Goal: Transaction & Acquisition: Obtain resource

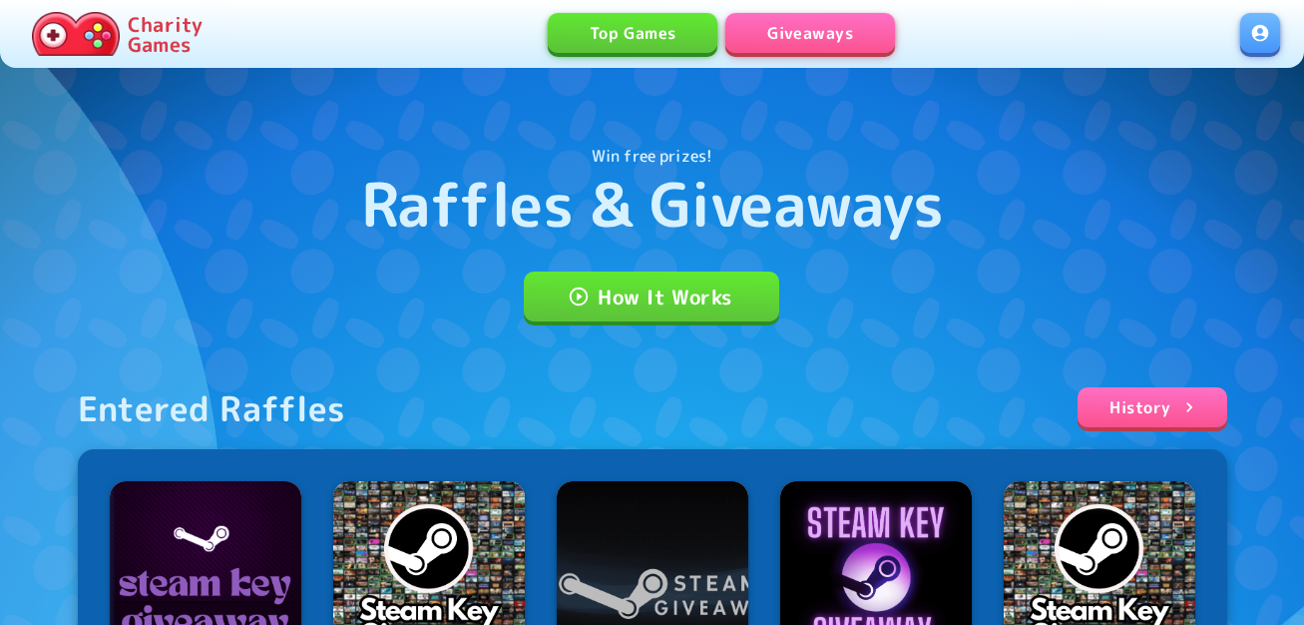
click at [1268, 34] on link at bounding box center [1260, 33] width 40 height 40
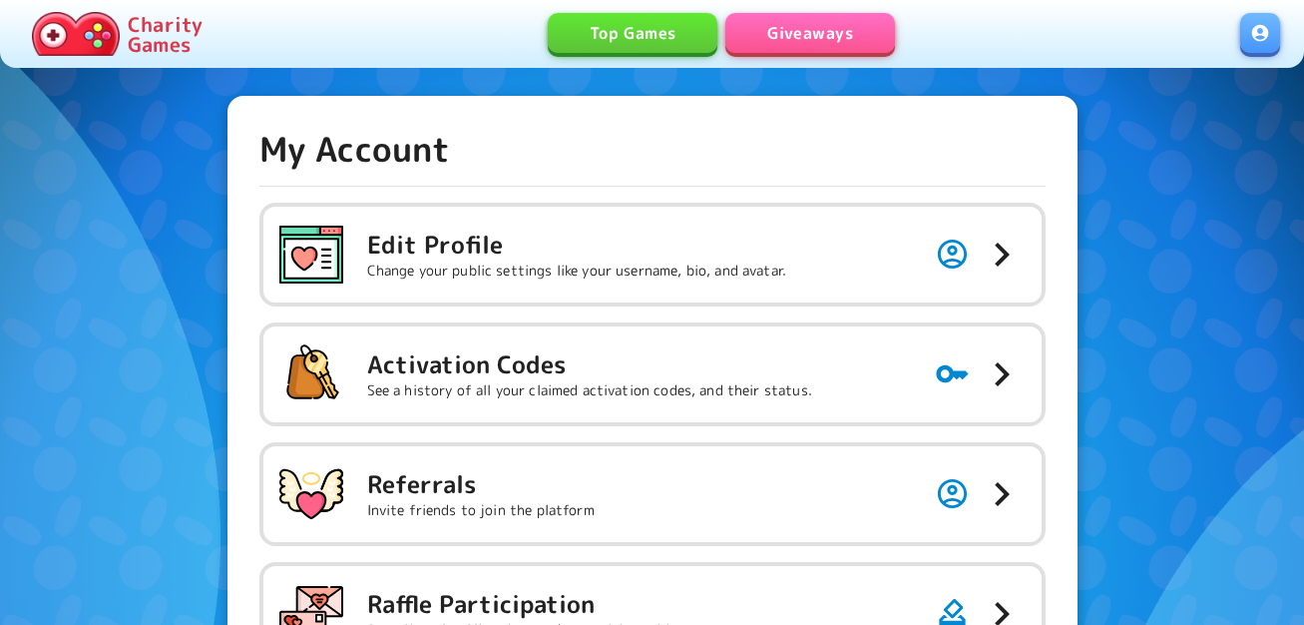
click at [729, 368] on h5 "Activation Codes" at bounding box center [589, 364] width 445 height 32
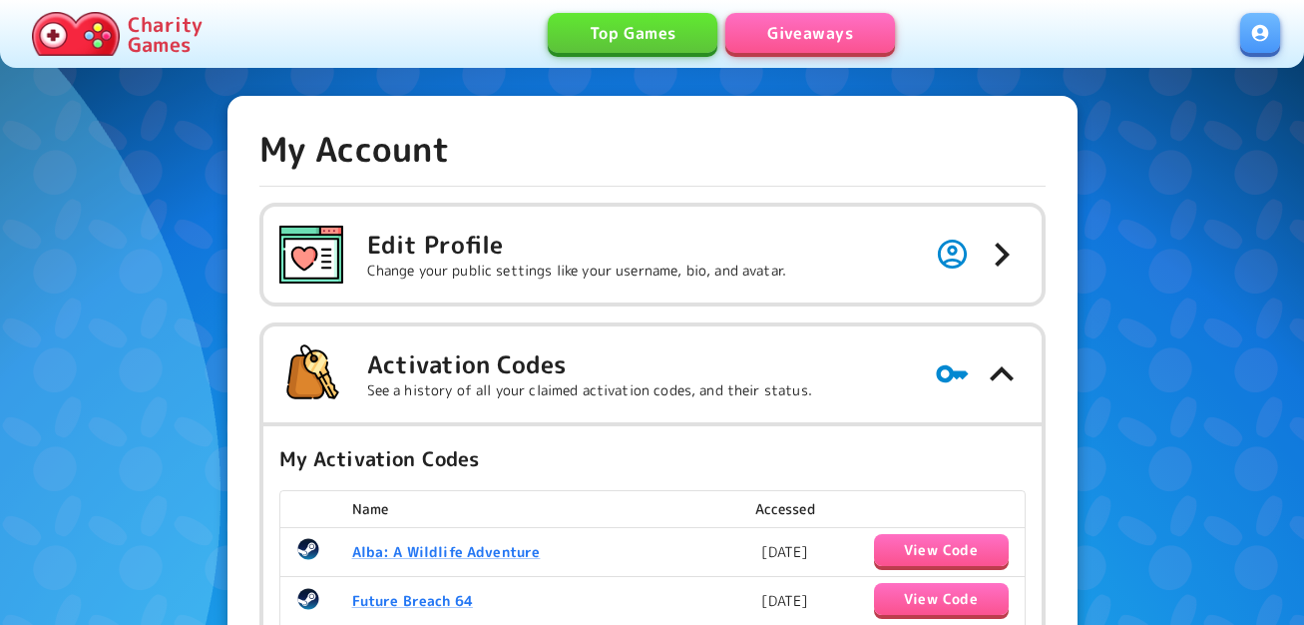
click at [841, 28] on link "Giveaways" at bounding box center [810, 33] width 170 height 40
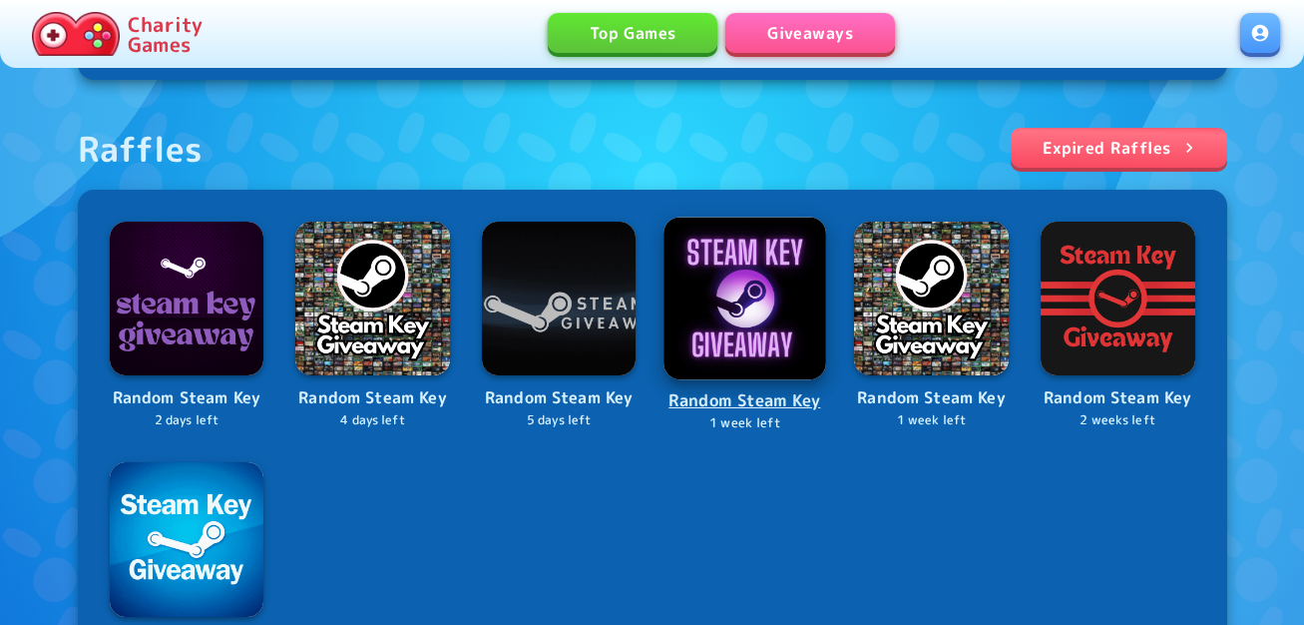
scroll to position [698, 0]
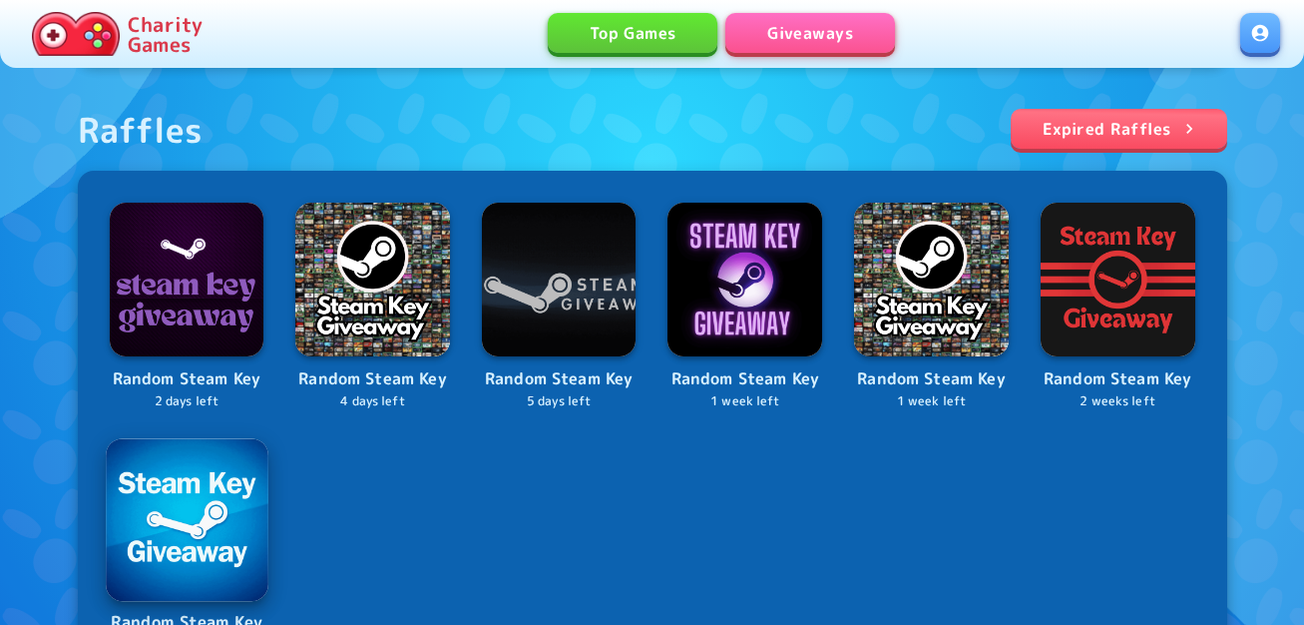
click at [216, 517] on img at bounding box center [187, 519] width 162 height 162
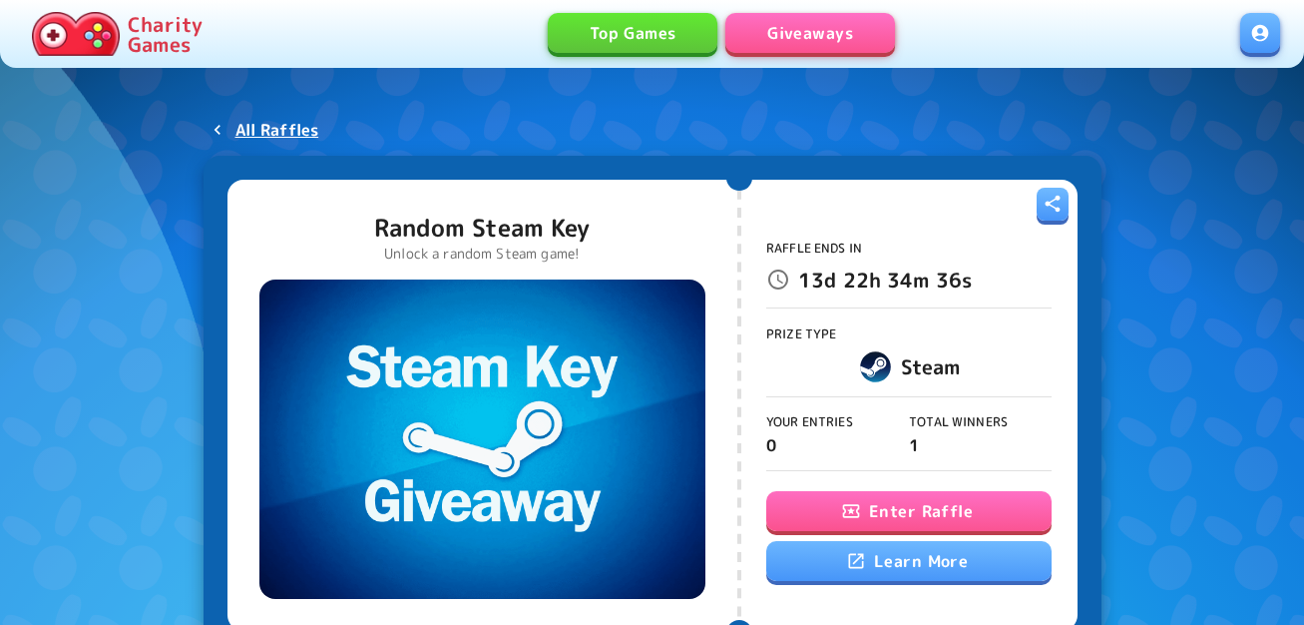
click at [900, 506] on button "Enter Raffle" at bounding box center [908, 511] width 285 height 40
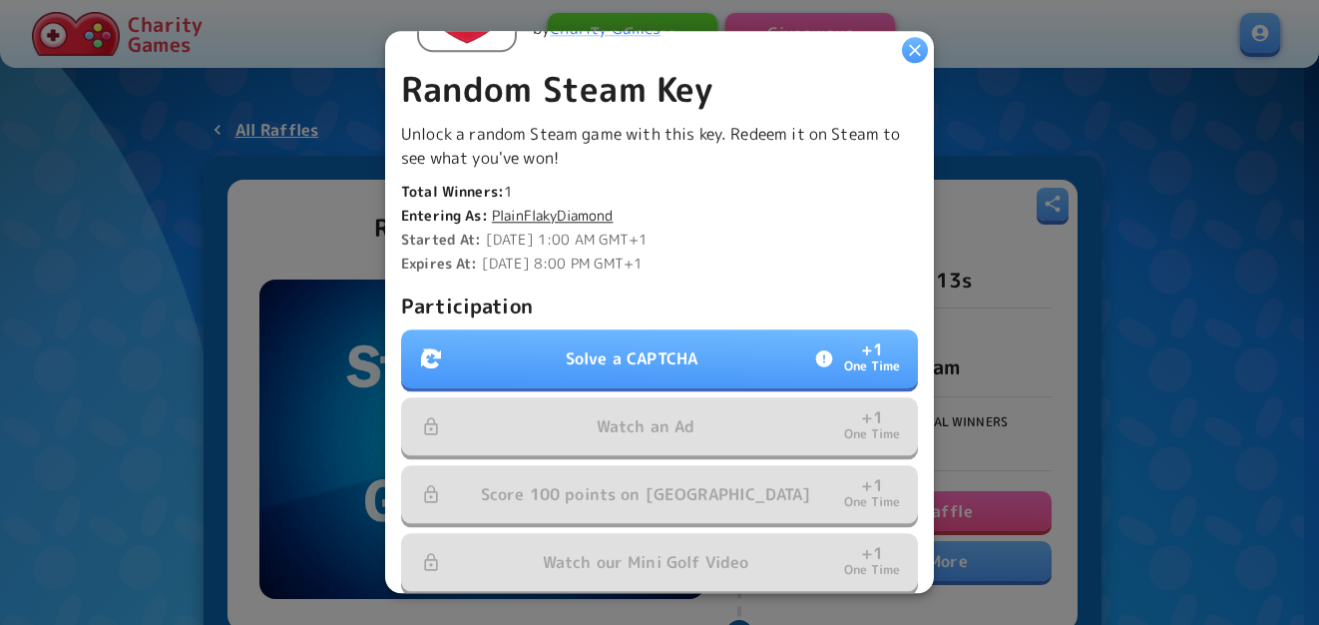
scroll to position [499, 0]
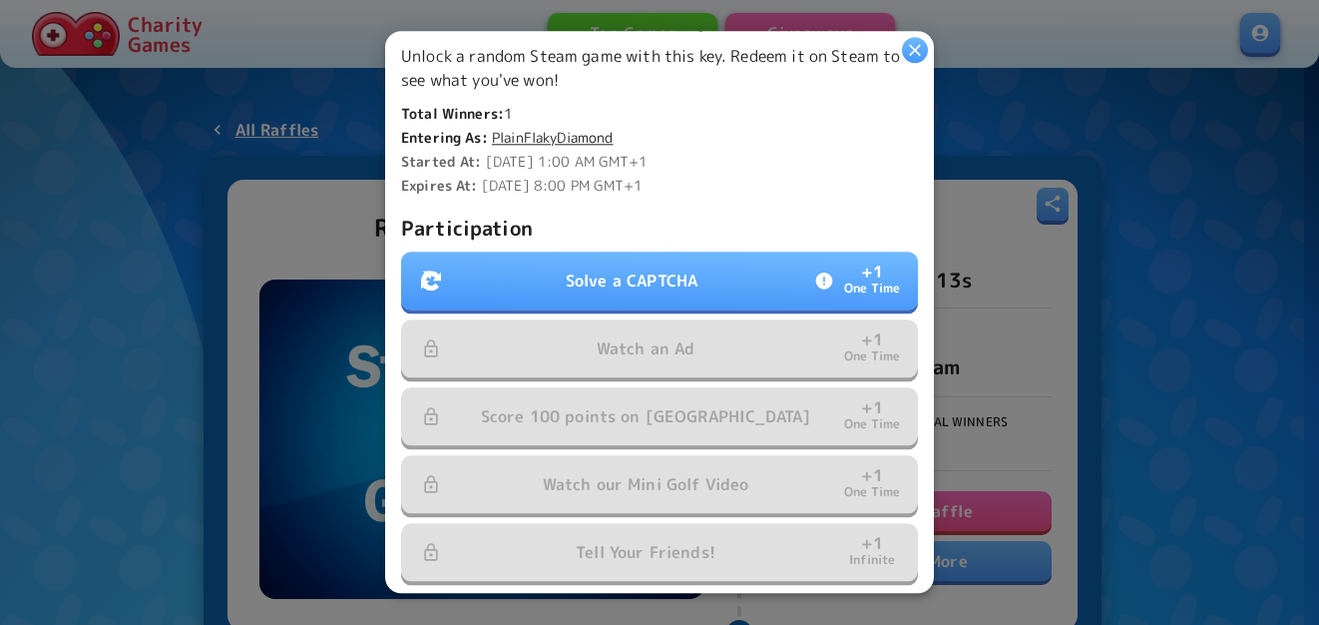
click at [602, 269] on p "Solve a CAPTCHA" at bounding box center [632, 281] width 132 height 24
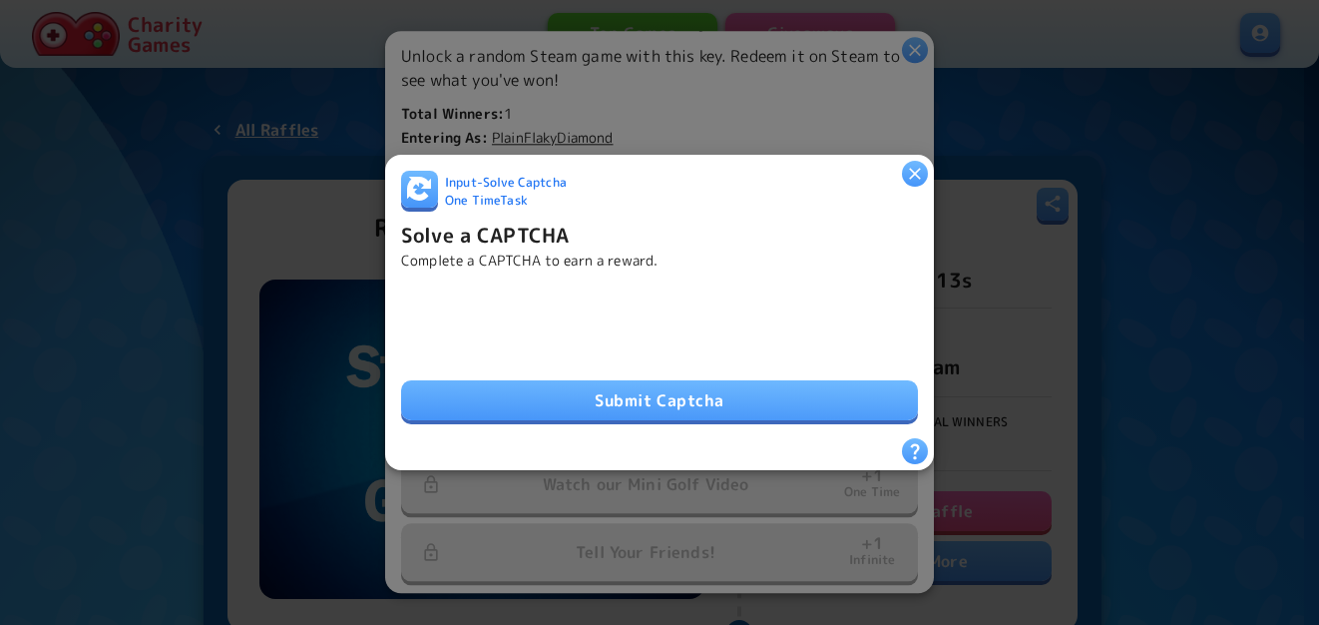
click at [544, 380] on button "Submit Captcha" at bounding box center [659, 400] width 517 height 40
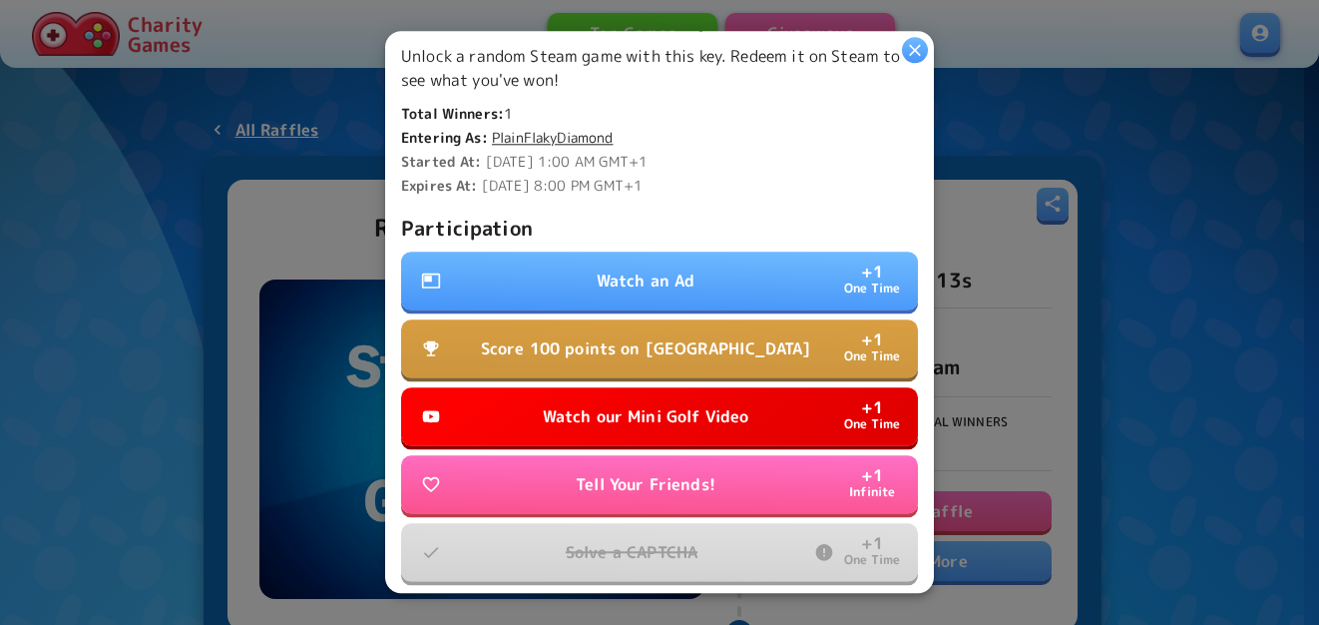
click at [590, 258] on button "Watch an Ad + 1 One Time" at bounding box center [659, 281] width 517 height 58
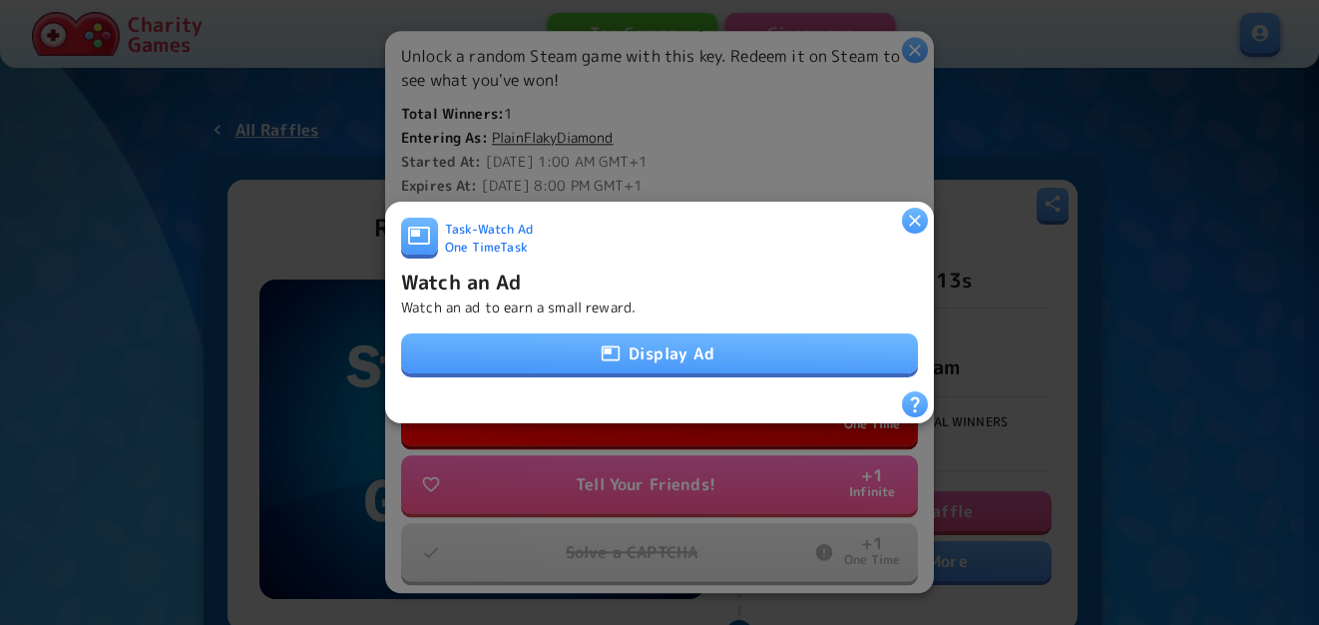
click at [629, 338] on button "Display Ad" at bounding box center [659, 353] width 517 height 40
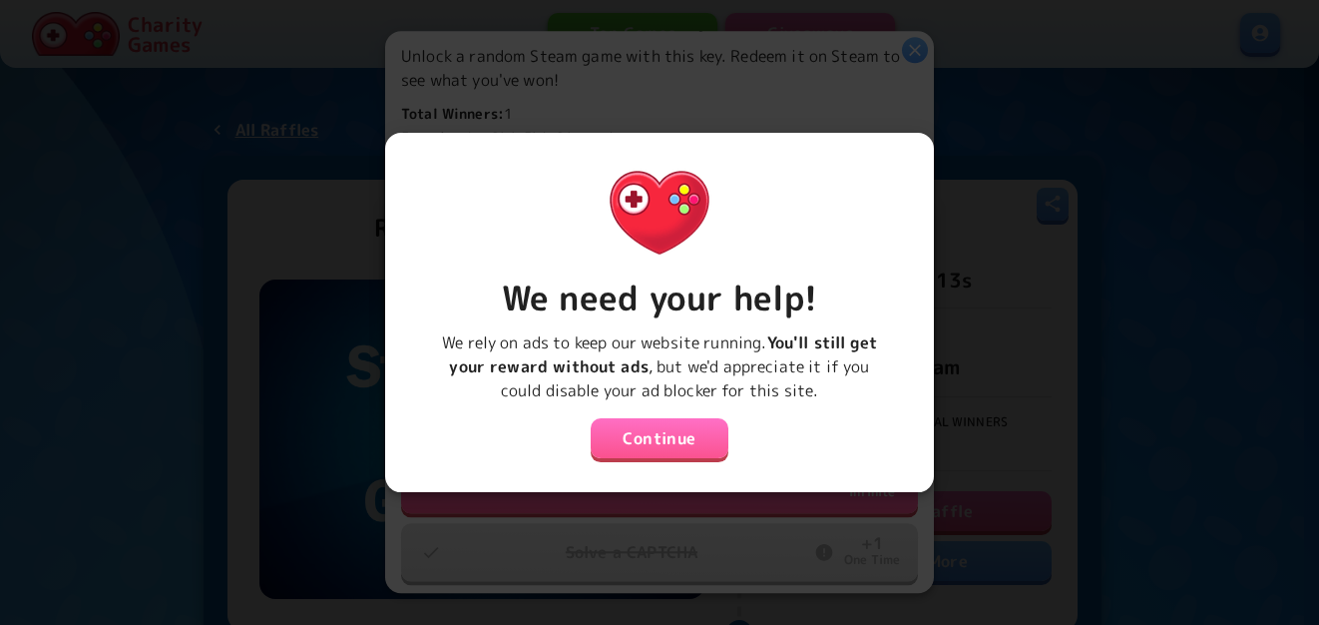
drag, startPoint x: 646, startPoint y: 429, endPoint x: 621, endPoint y: 401, distance: 37.5
click at [647, 430] on button "Continue" at bounding box center [660, 438] width 138 height 40
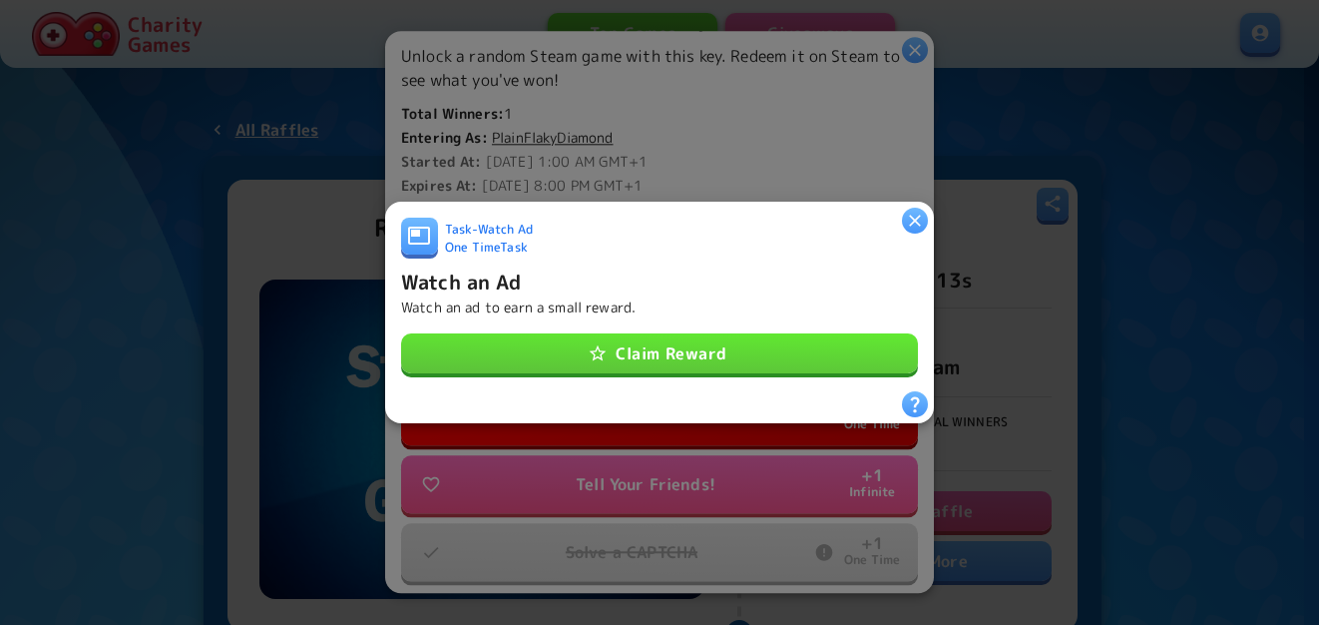
click at [640, 343] on button "Claim Reward" at bounding box center [659, 353] width 517 height 40
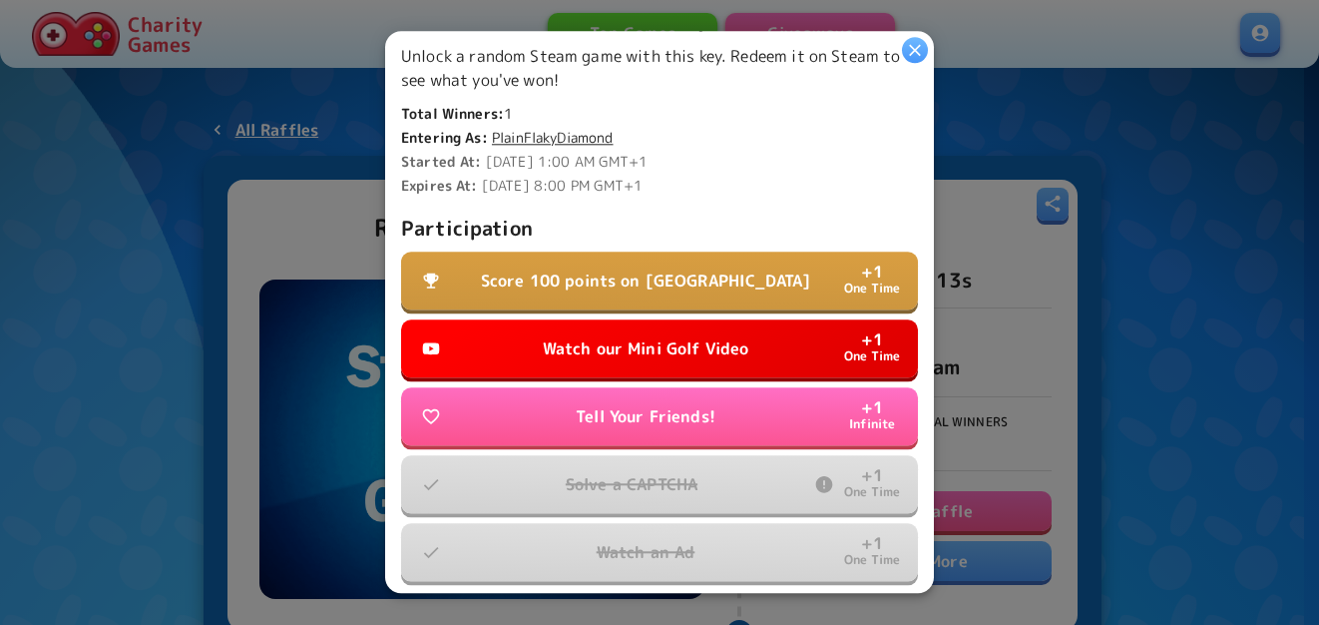
click at [675, 256] on button "Score 100 points on Tall Tower + 1 One Time" at bounding box center [659, 281] width 517 height 58
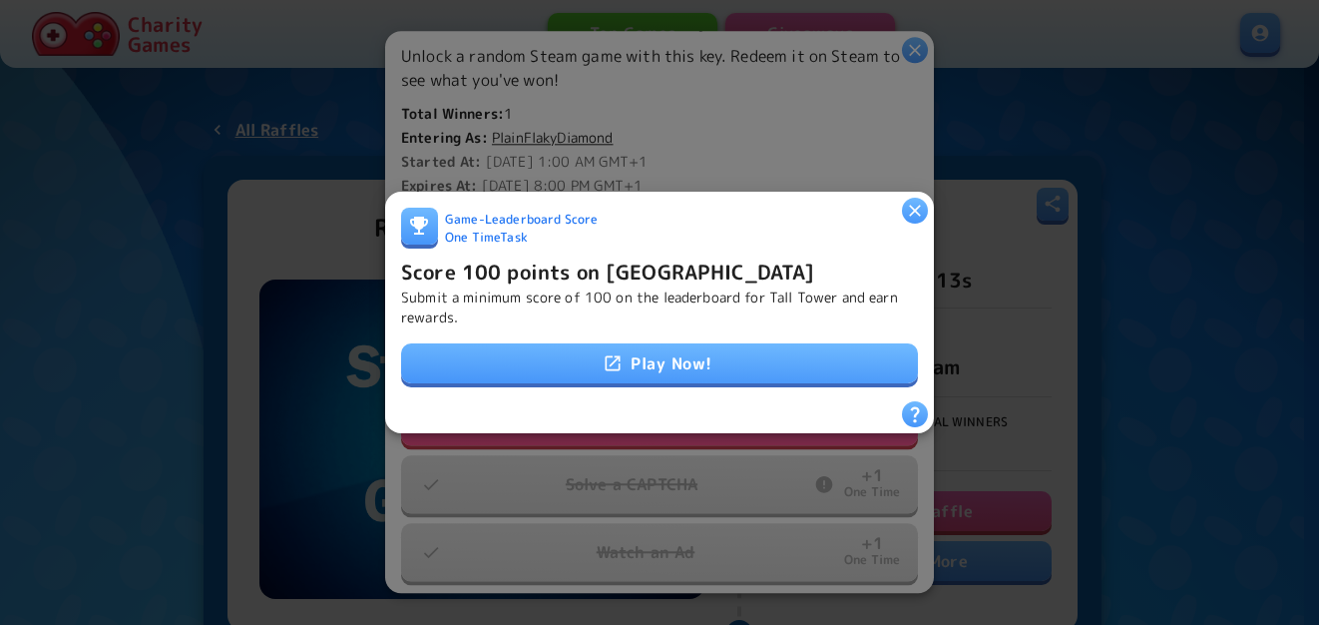
click at [696, 355] on link "Play Now!" at bounding box center [659, 363] width 517 height 40
click at [562, 287] on p "Submit a minimum score of 100 on the leaderboard for Tall Tower and earn reward…" at bounding box center [659, 307] width 517 height 40
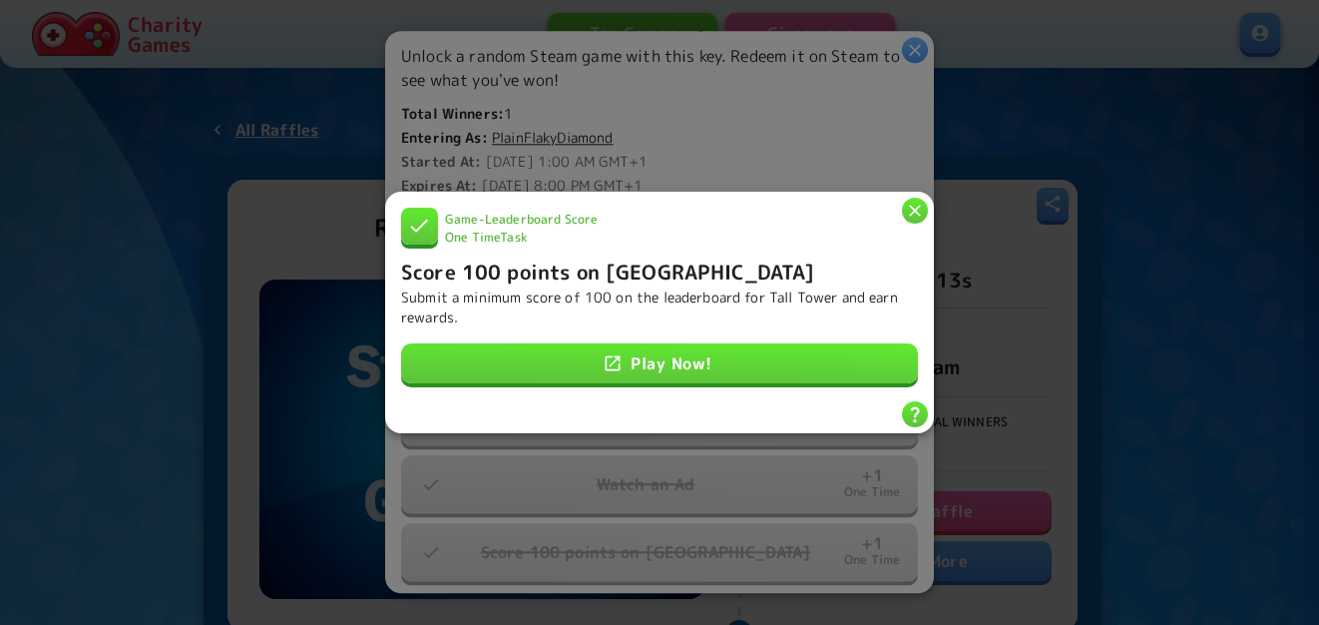
click at [907, 201] on icon "button" at bounding box center [915, 211] width 20 height 20
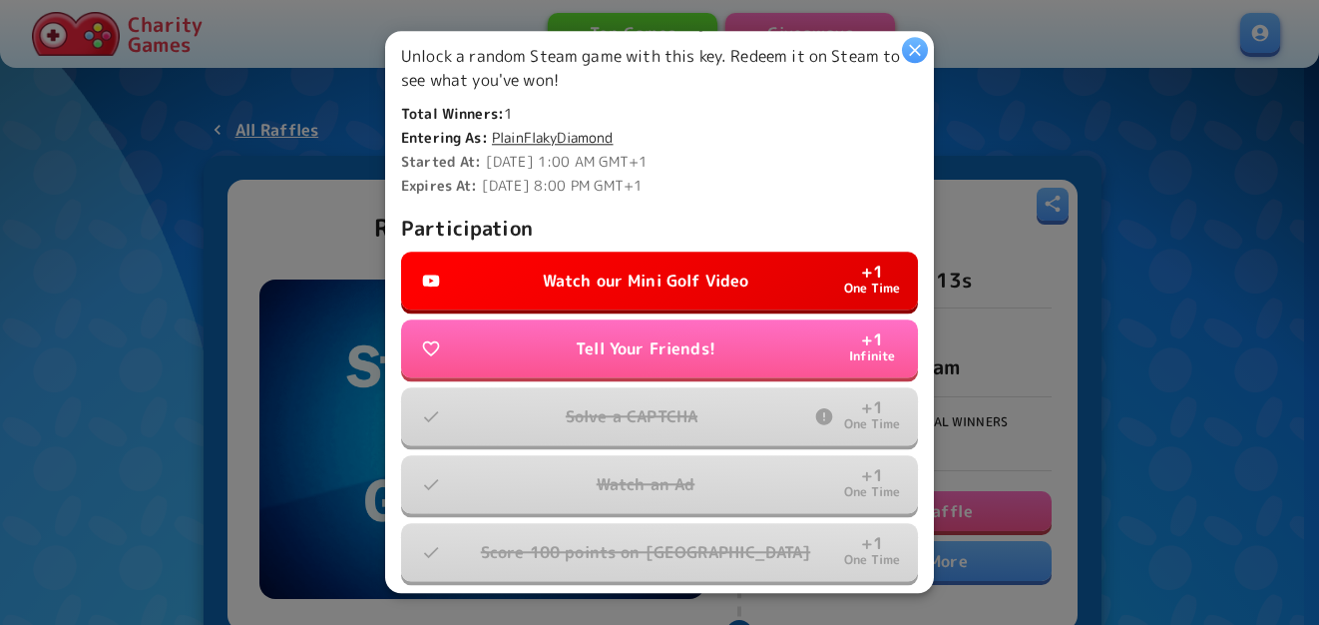
click at [694, 269] on p "Watch our Mini Golf Video" at bounding box center [646, 281] width 207 height 24
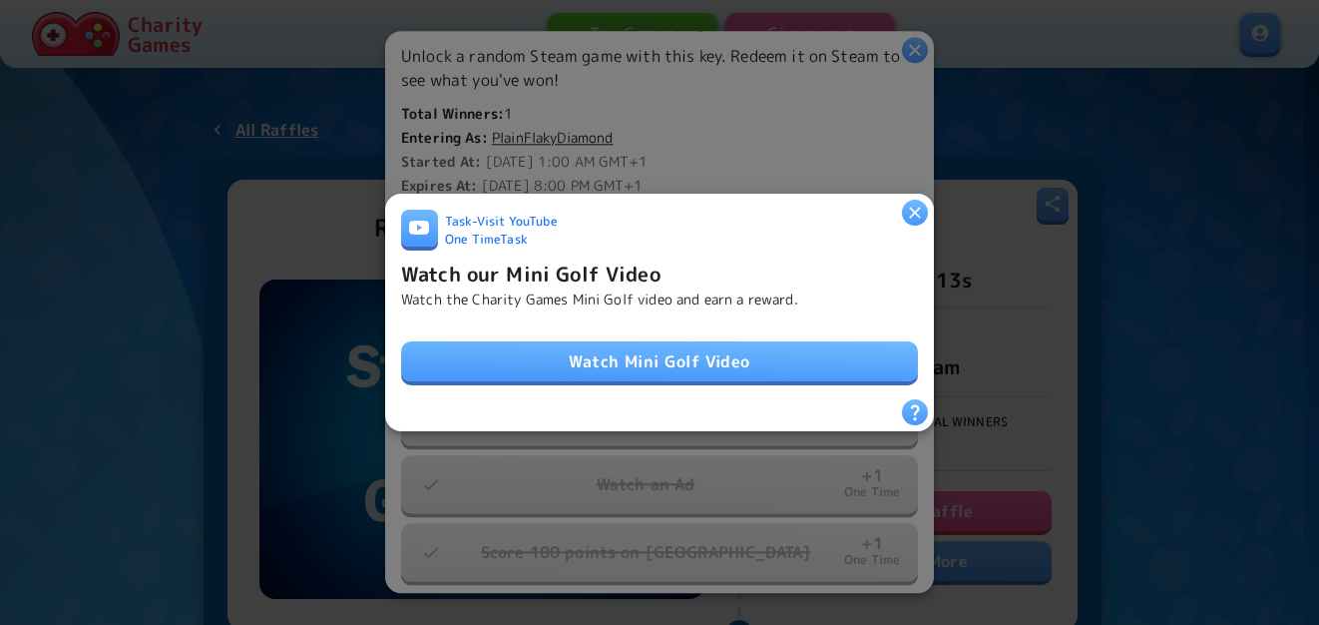
click at [684, 358] on link "Watch Mini Golf Video" at bounding box center [659, 361] width 517 height 40
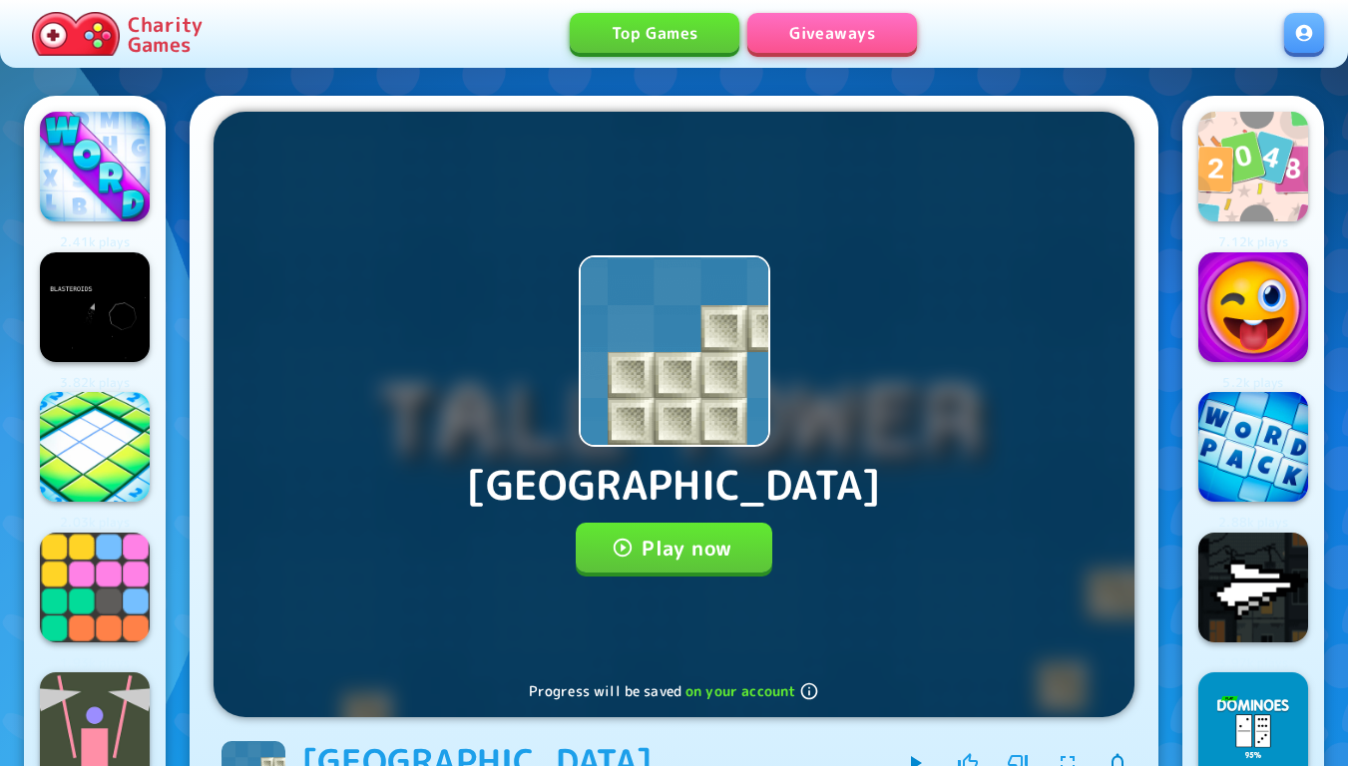
click at [695, 553] on button "Play now" at bounding box center [674, 548] width 197 height 50
